Goal: Register for event/course

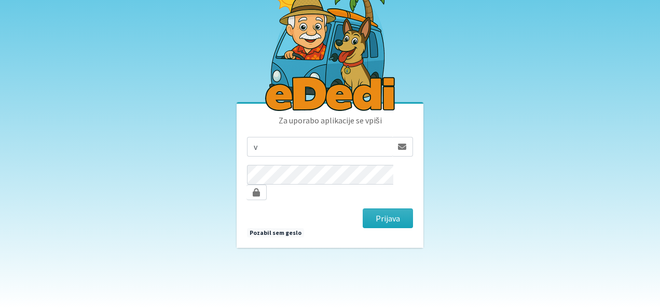
type input "[EMAIL_ADDRESS][PERSON_NAME][DOMAIN_NAME]"
click at [363, 209] on button "Prijava" at bounding box center [388, 219] width 50 height 20
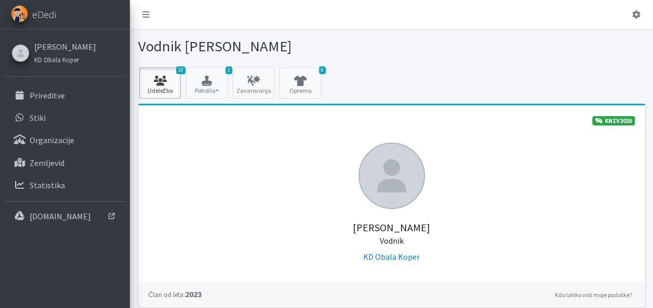
click at [170, 82] on icon at bounding box center [159, 81] width 35 height 10
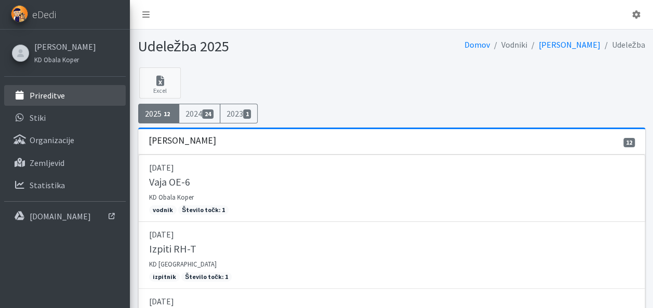
click at [58, 95] on p "Prireditve" at bounding box center [47, 95] width 35 height 10
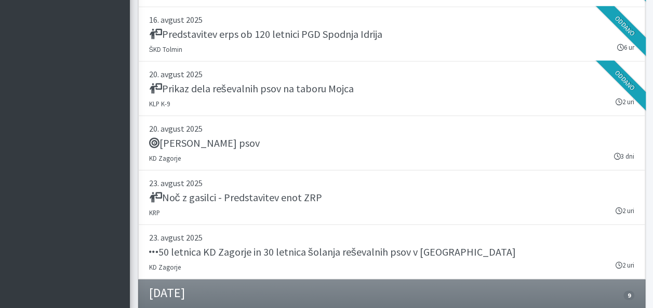
scroll to position [1392, 0]
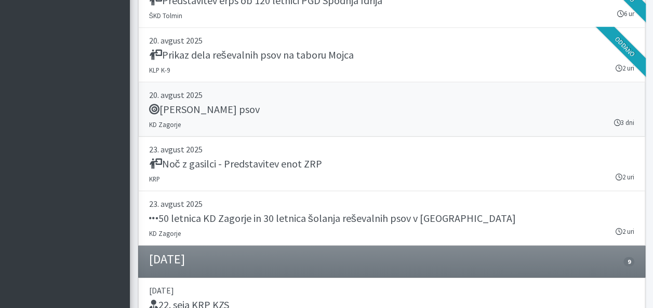
click at [222, 106] on h5 "Tabor reševalnih psov" at bounding box center [204, 109] width 111 height 12
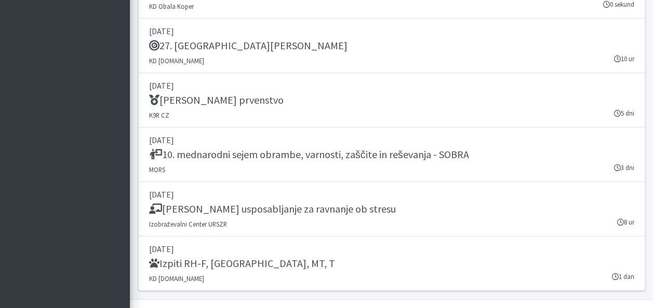
scroll to position [1882, 0]
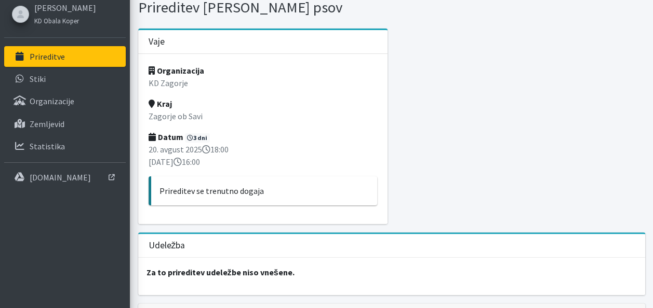
scroll to position [42, 0]
